Goal: Task Accomplishment & Management: Use online tool/utility

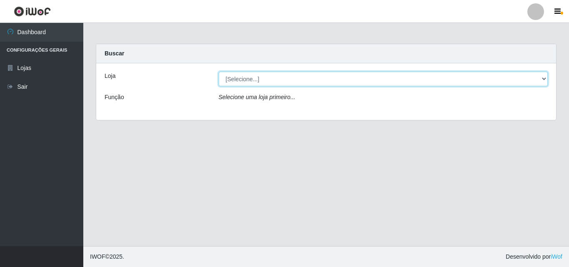
click at [255, 77] on select "[Selecione...] BomQueSó Agreste - Loja 3" at bounding box center [383, 79] width 329 height 15
select select "215"
click at [219, 72] on select "[Selecione...] BomQueSó Agreste - Loja 3" at bounding box center [383, 79] width 329 height 15
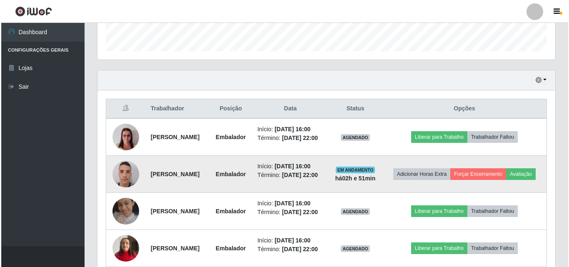
scroll to position [292, 0]
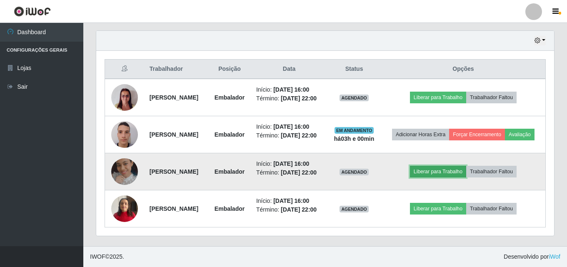
click at [463, 177] on button "Liberar para Trabalho" at bounding box center [438, 172] width 56 height 12
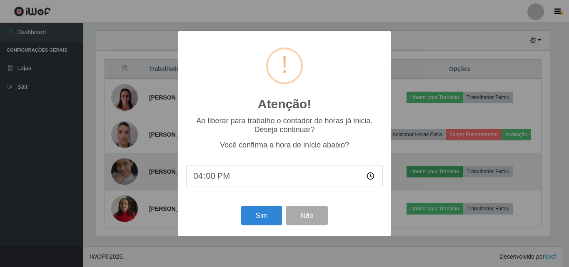
scroll to position [173, 454]
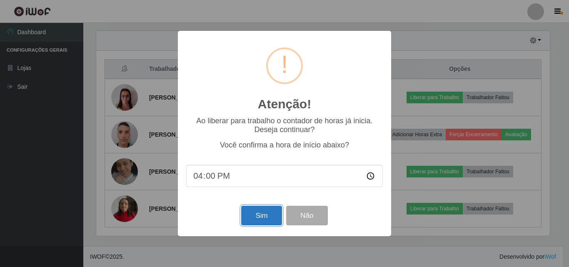
click at [249, 215] on button "Sim" at bounding box center [261, 216] width 40 height 20
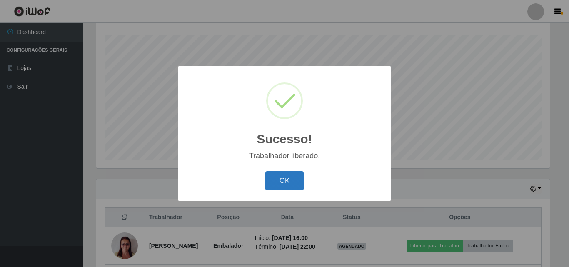
click at [265, 182] on button "OK" at bounding box center [284, 181] width 39 height 20
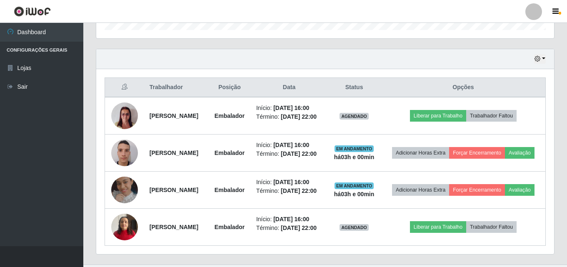
scroll to position [304, 0]
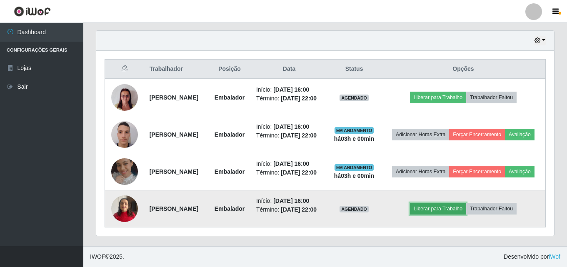
click at [439, 214] on button "Liberar para Trabalho" at bounding box center [438, 209] width 56 height 12
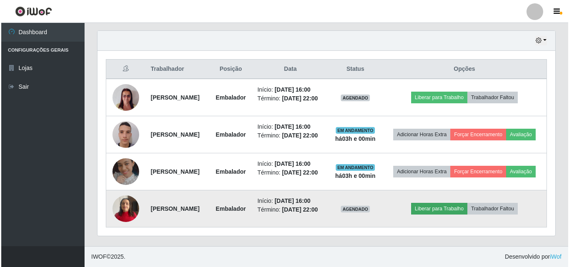
scroll to position [173, 454]
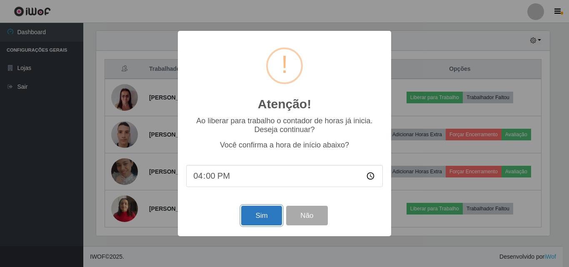
click at [245, 213] on button "Sim" at bounding box center [261, 216] width 40 height 20
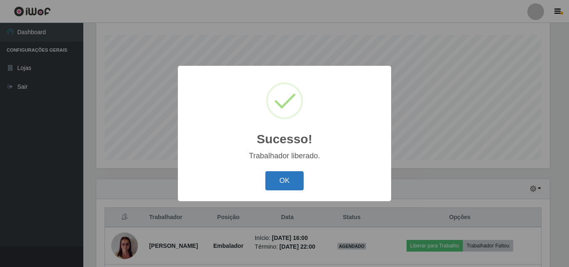
click at [300, 172] on button "OK" at bounding box center [284, 181] width 39 height 20
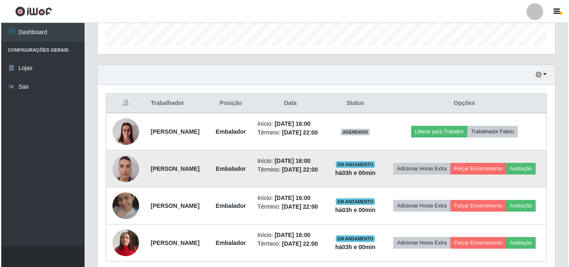
scroll to position [263, 0]
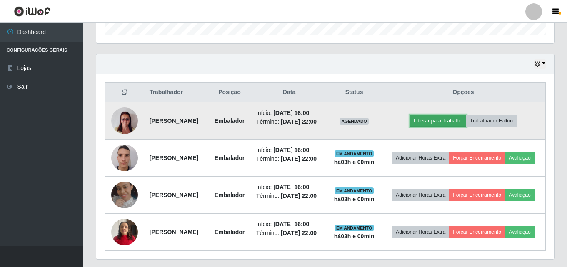
click at [454, 123] on button "Liberar para Trabalho" at bounding box center [438, 121] width 56 height 12
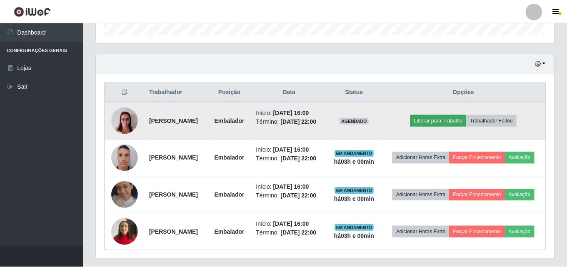
scroll to position [173, 454]
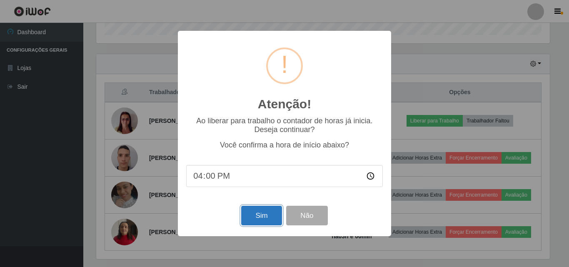
click at [244, 214] on button "Sim" at bounding box center [261, 216] width 40 height 20
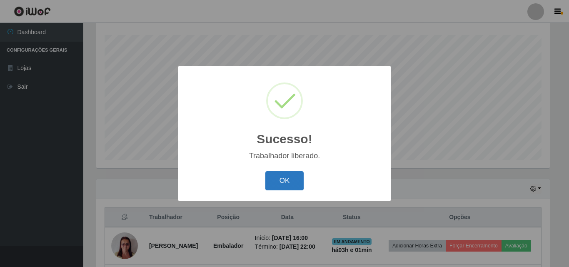
click at [273, 180] on button "OK" at bounding box center [284, 181] width 39 height 20
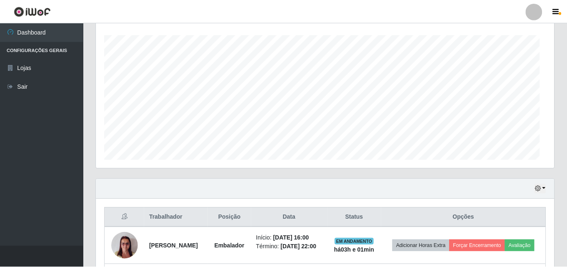
scroll to position [0, 0]
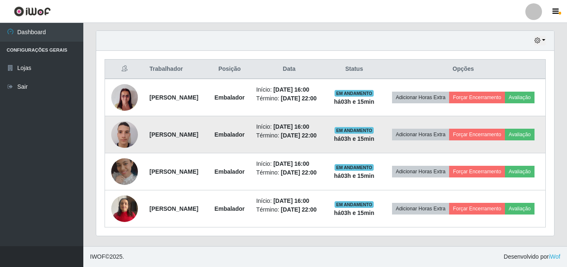
click at [132, 121] on img at bounding box center [124, 134] width 27 height 35
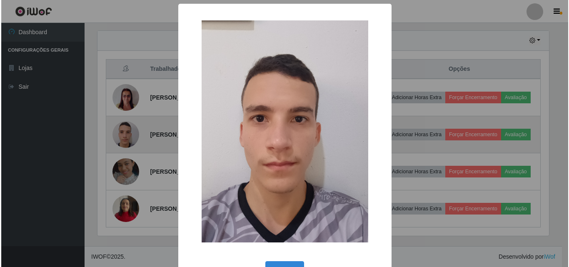
scroll to position [173, 454]
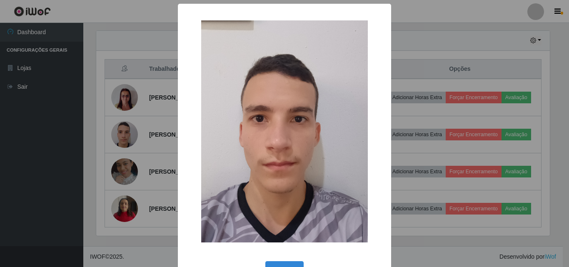
click at [127, 128] on div "× OK Cancel" at bounding box center [284, 133] width 569 height 267
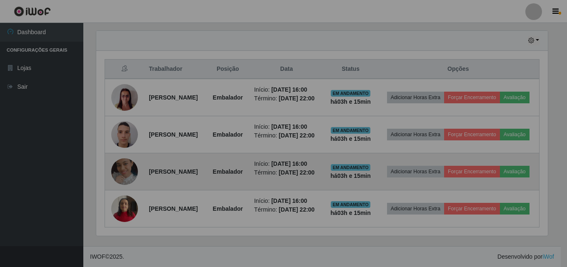
scroll to position [173, 458]
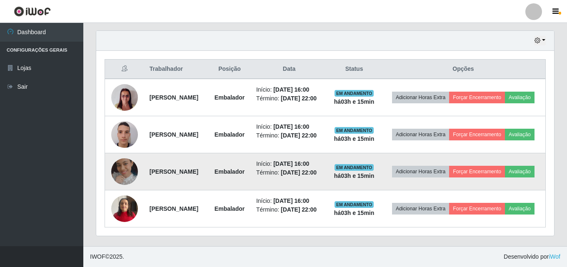
click at [127, 185] on img at bounding box center [124, 171] width 27 height 27
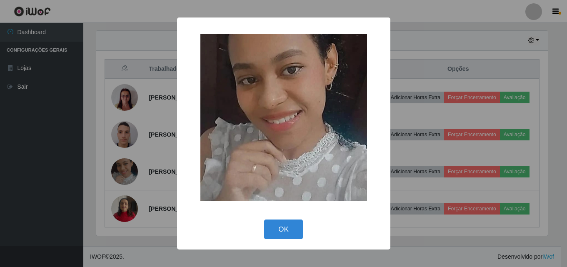
scroll to position [173, 454]
click at [110, 89] on div "× OK Cancel" at bounding box center [284, 133] width 569 height 267
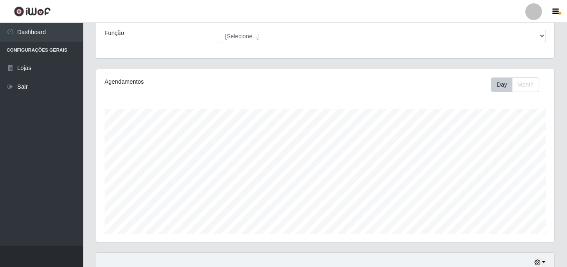
scroll to position [61, 0]
